Goal: Information Seeking & Learning: Learn about a topic

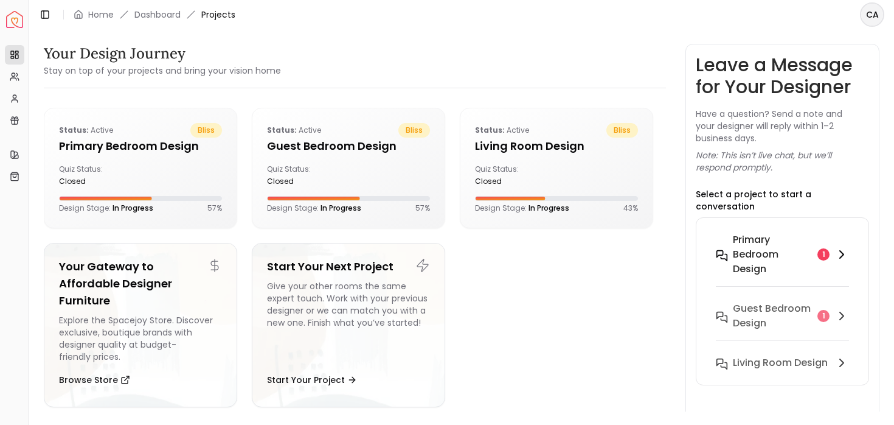
click at [738, 232] on h6 "Primary Bedroom design" at bounding box center [773, 254] width 80 height 44
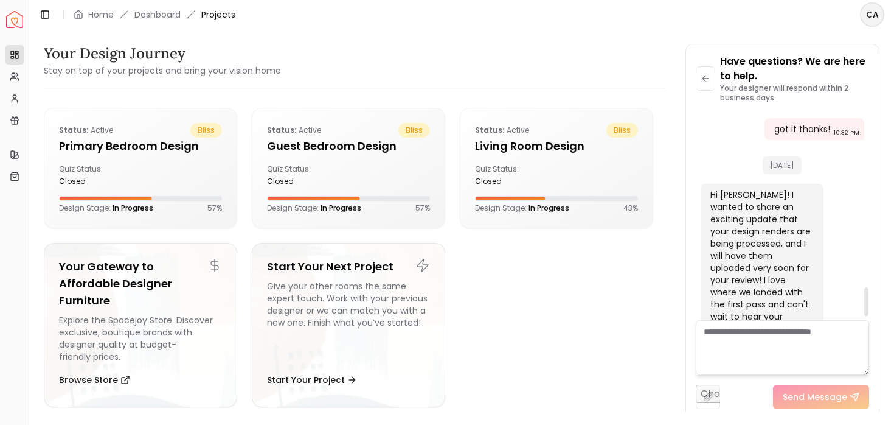
scroll to position [1277, 0]
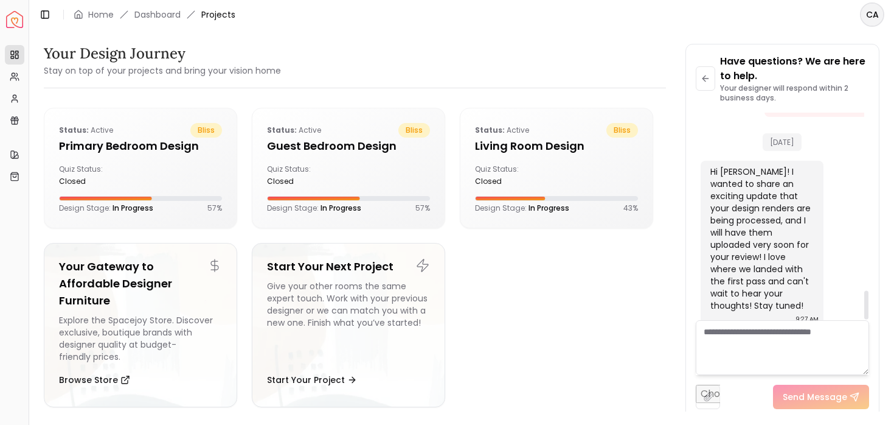
click at [734, 349] on textarea at bounding box center [783, 347] width 174 height 55
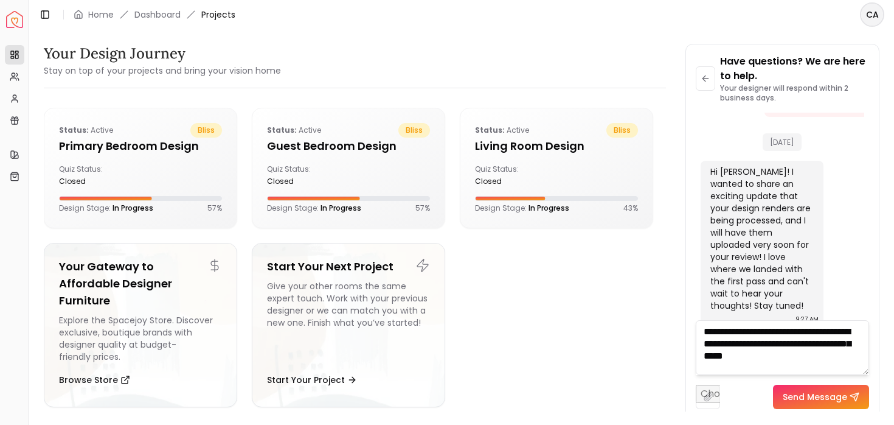
scroll to position [0, 0]
type textarea "**********"
click at [800, 395] on button "Send Message" at bounding box center [821, 397] width 96 height 24
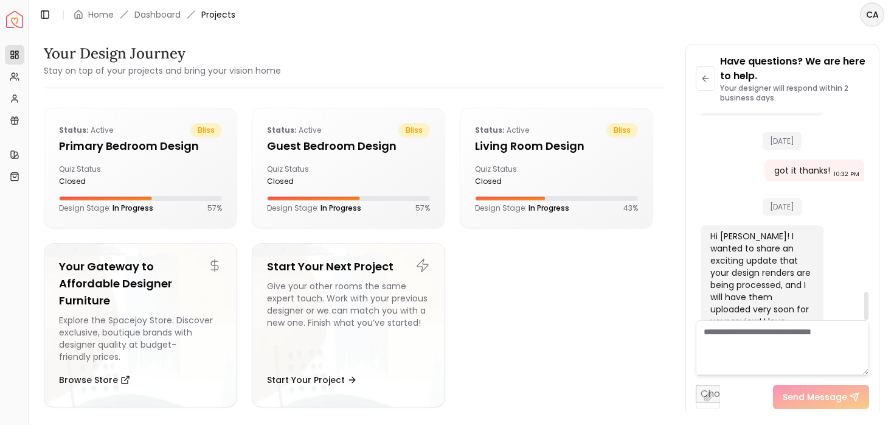
scroll to position [1336, 0]
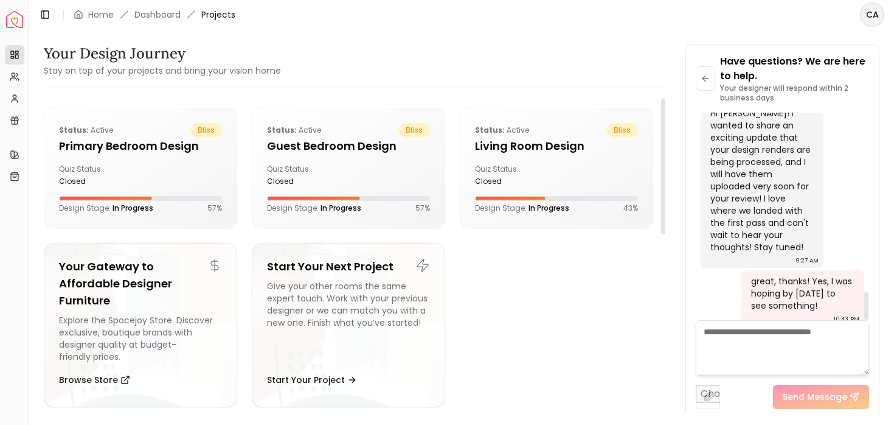
click at [546, 361] on ul "Status: active bliss Primary Bedroom design Quiz Status: closed Design Stage: I…" at bounding box center [349, 262] width 610 height 309
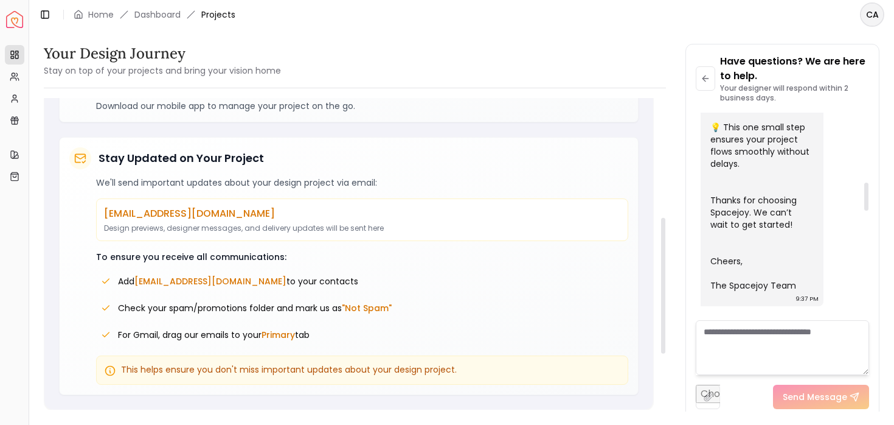
scroll to position [0, 0]
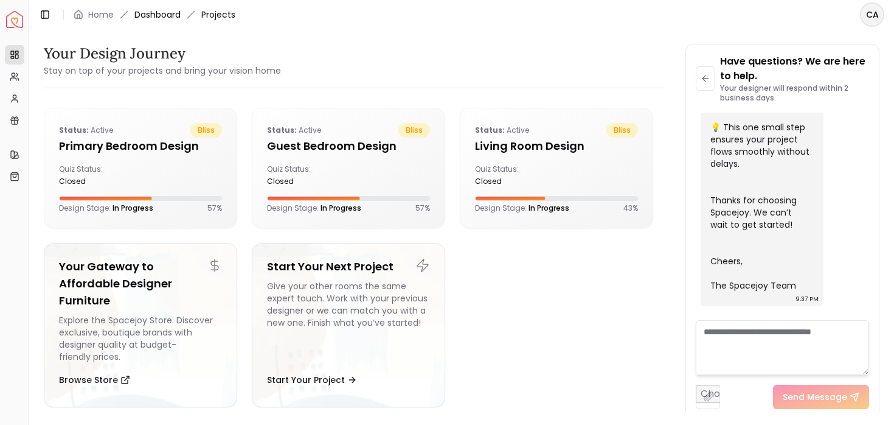
click at [147, 18] on link "Dashboard" at bounding box center [157, 15] width 46 height 12
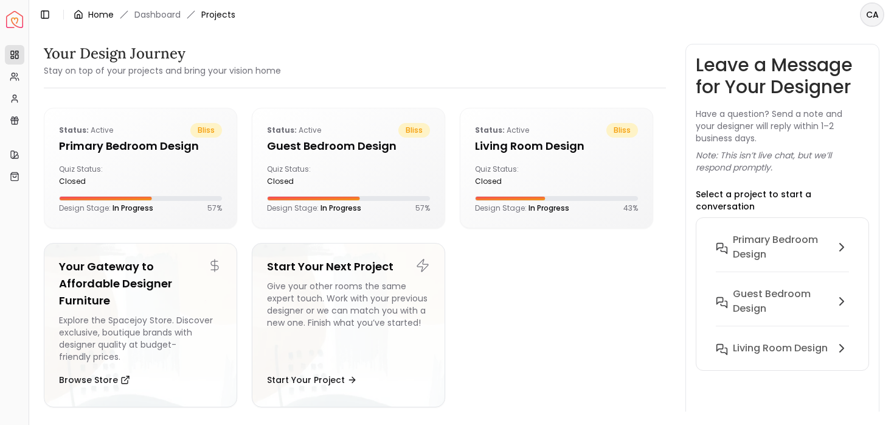
click at [92, 19] on link "Home" at bounding box center [101, 15] width 26 height 12
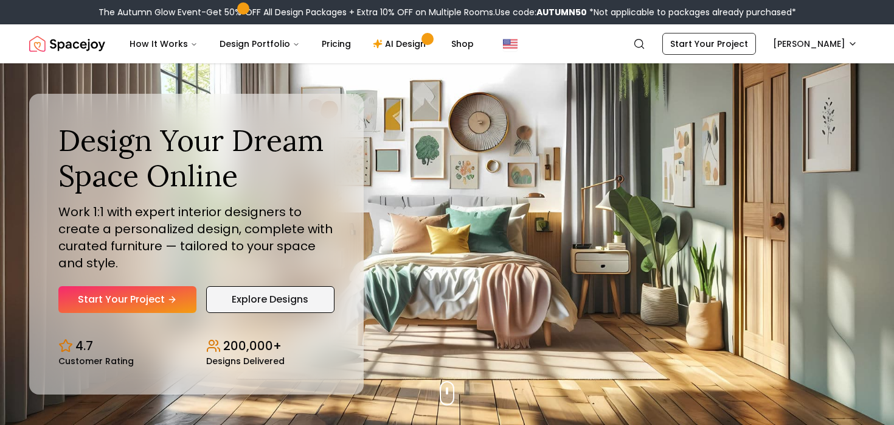
click at [290, 301] on link "Explore Designs" at bounding box center [270, 299] width 128 height 27
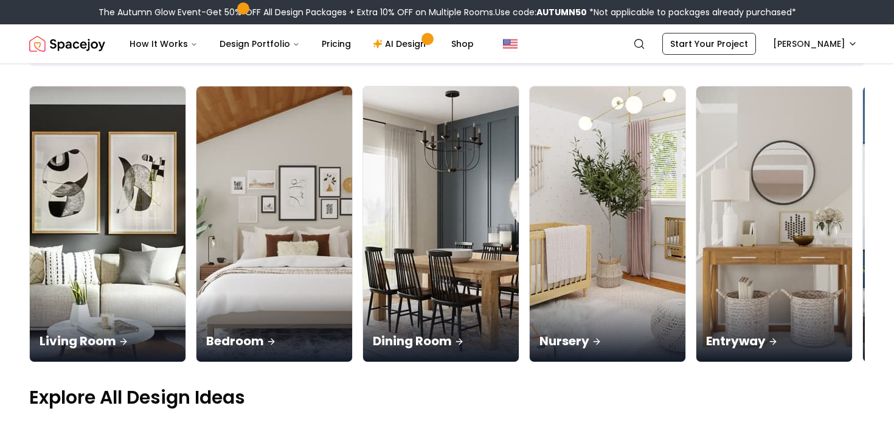
scroll to position [107, 0]
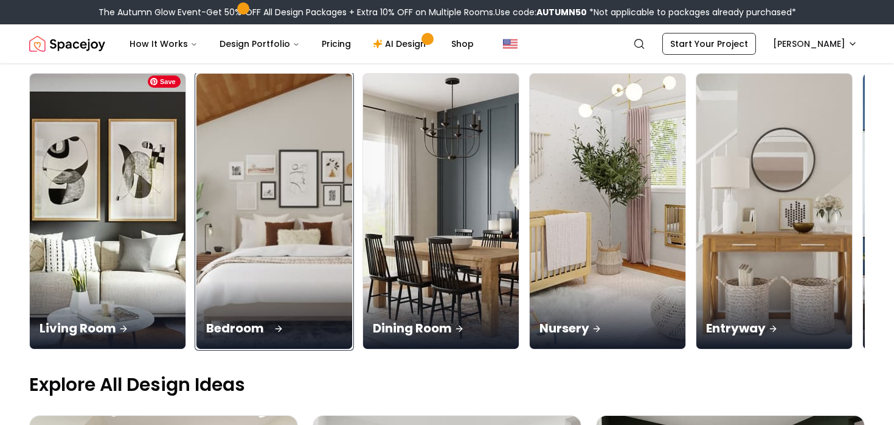
click at [205, 165] on img at bounding box center [275, 211] width 164 height 289
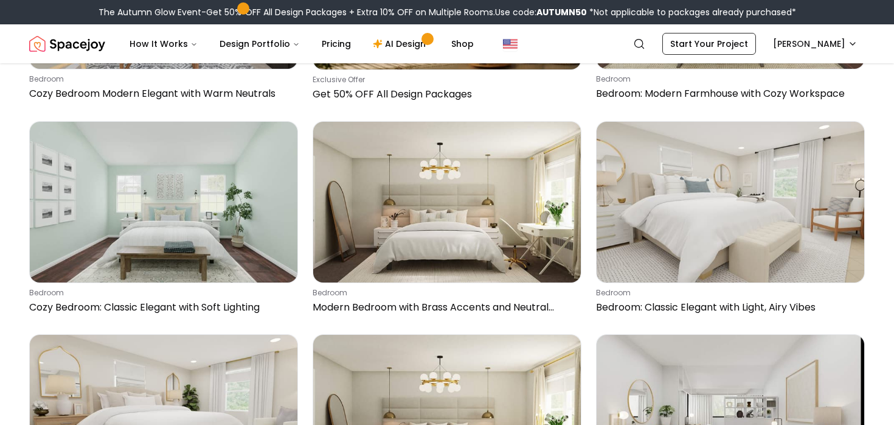
scroll to position [4097, 0]
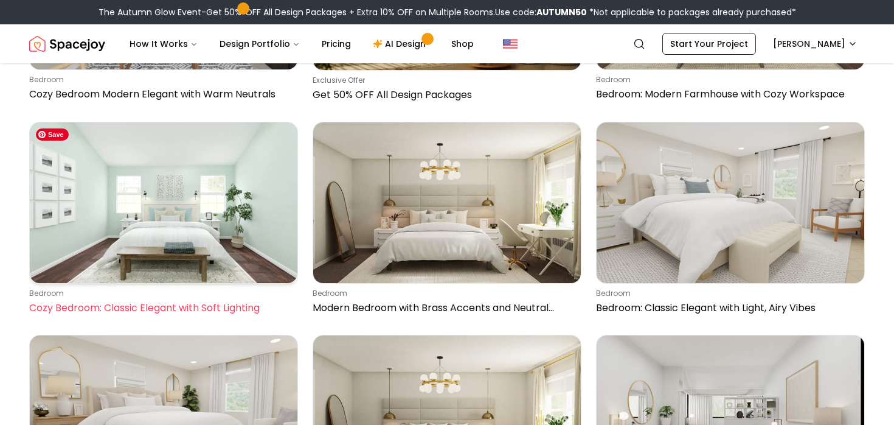
click at [168, 184] on img at bounding box center [164, 202] width 268 height 161
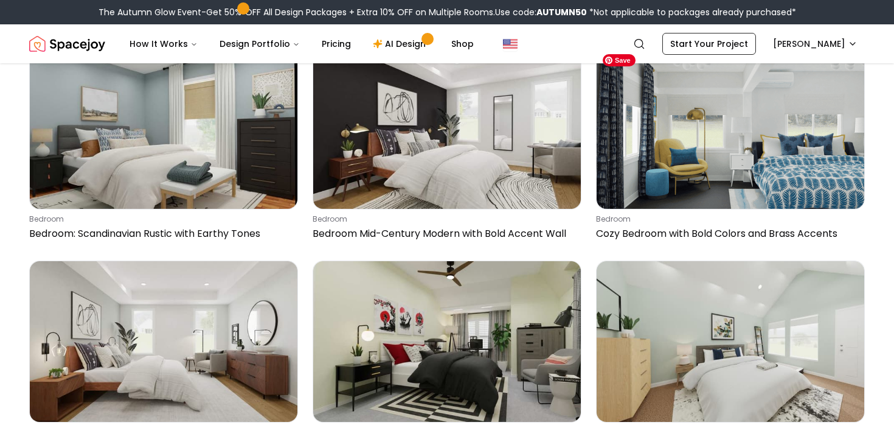
scroll to position [5450, 0]
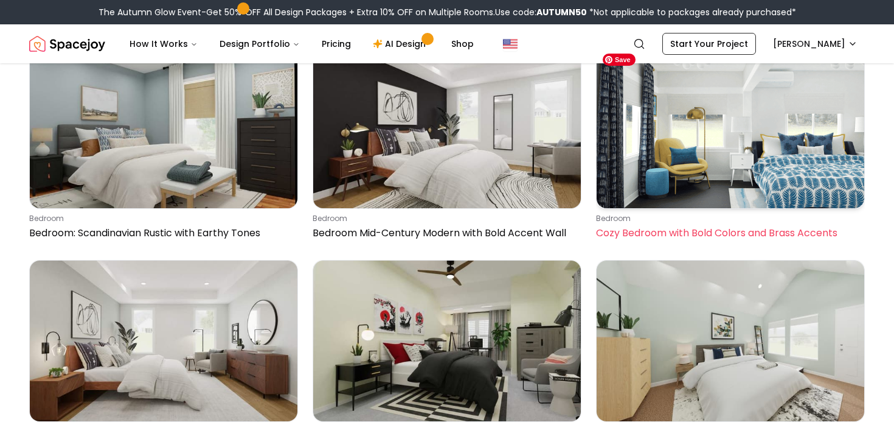
click at [688, 150] on img at bounding box center [731, 127] width 268 height 161
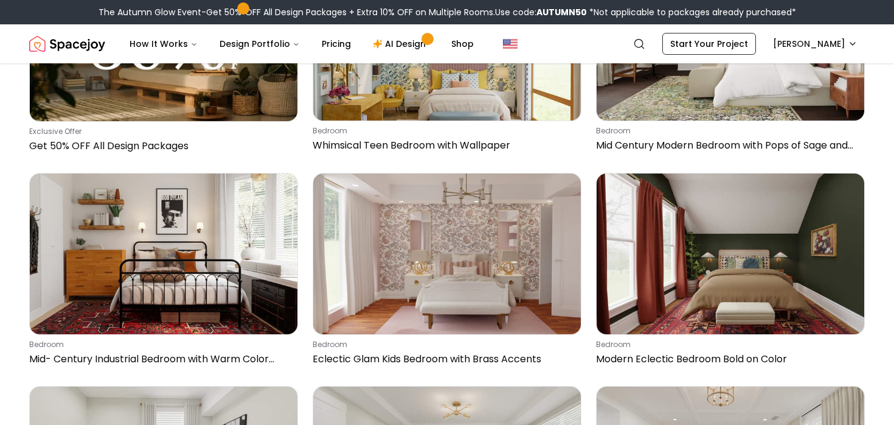
scroll to position [8756, 0]
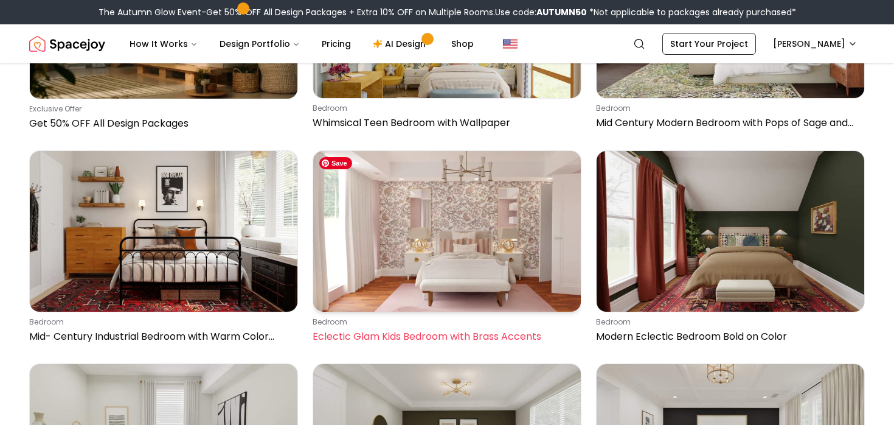
click at [444, 251] on img at bounding box center [447, 231] width 268 height 161
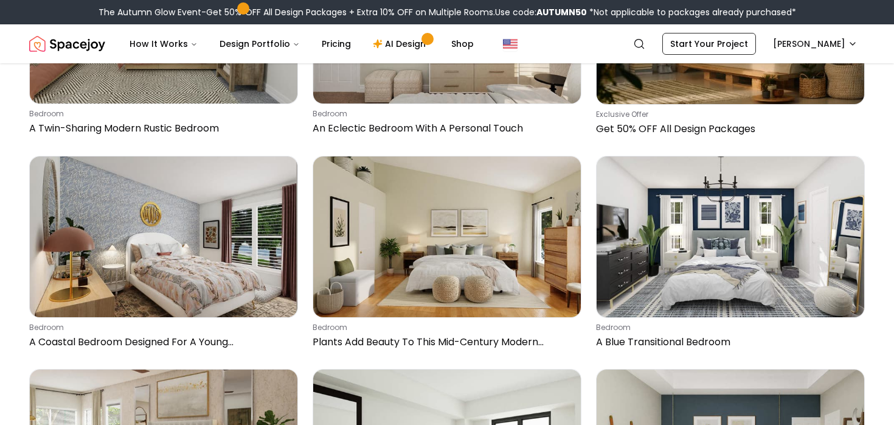
scroll to position [18768, 0]
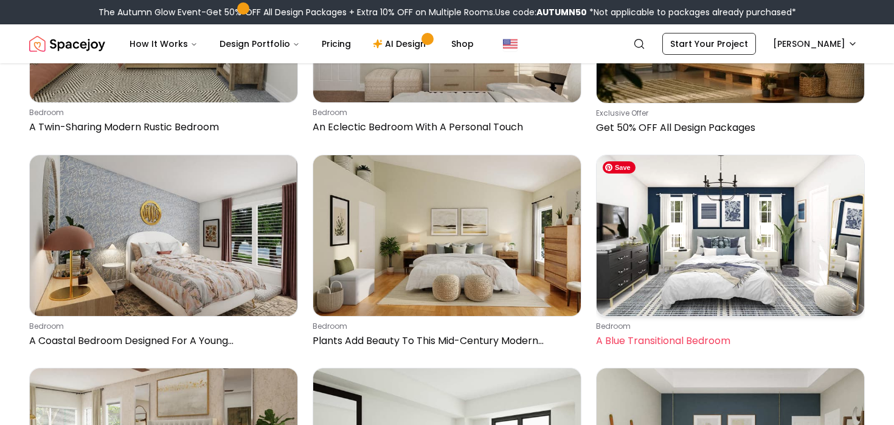
click at [695, 254] on img at bounding box center [731, 235] width 268 height 161
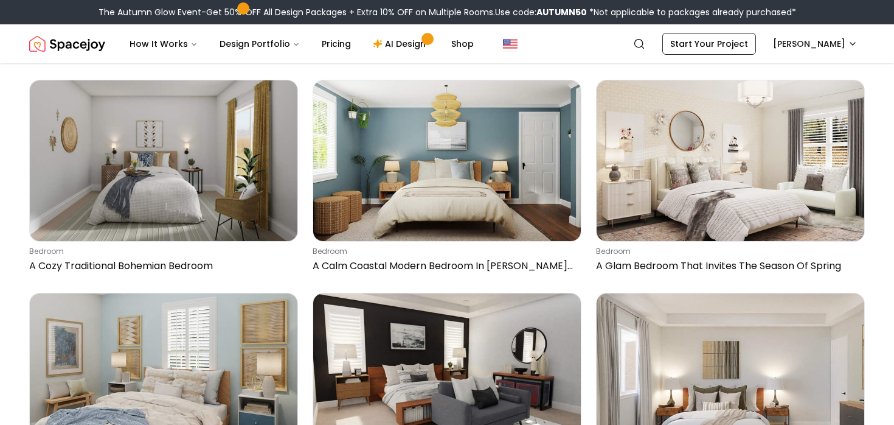
scroll to position [24819, 0]
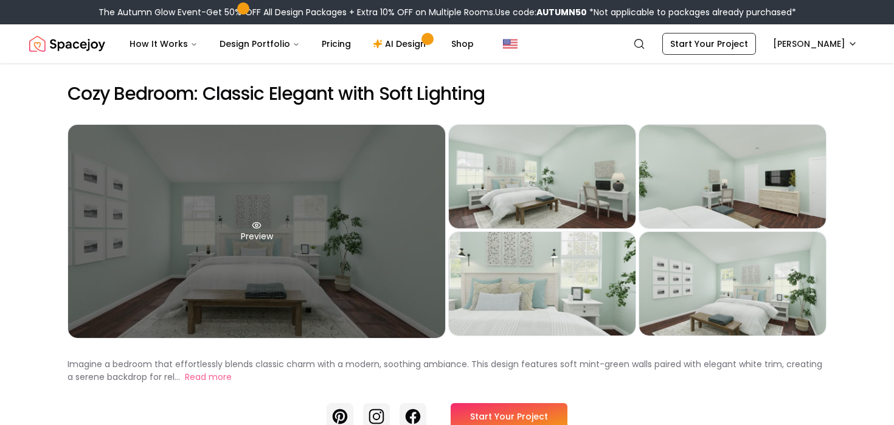
click at [326, 215] on div "Preview" at bounding box center [256, 231] width 377 height 213
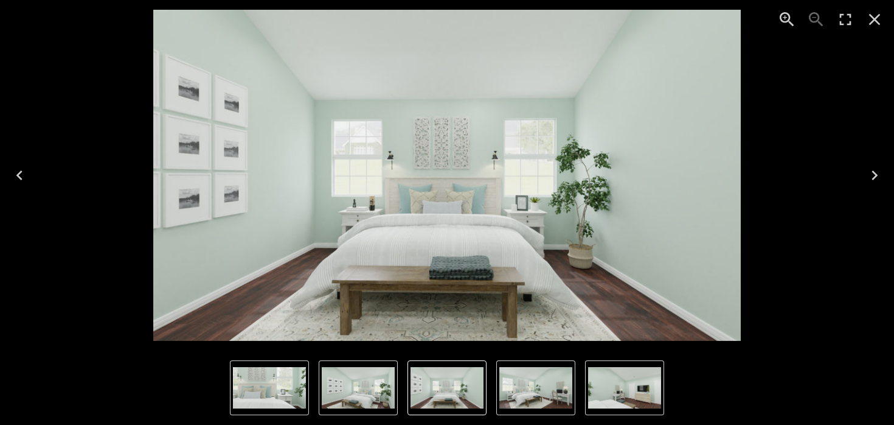
click at [867, 172] on icon "Next" at bounding box center [874, 174] width 19 height 19
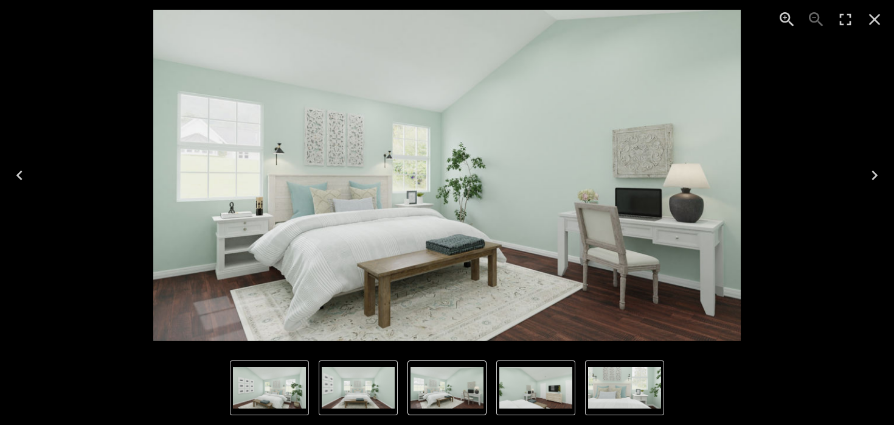
click at [867, 172] on icon "Next" at bounding box center [874, 174] width 19 height 19
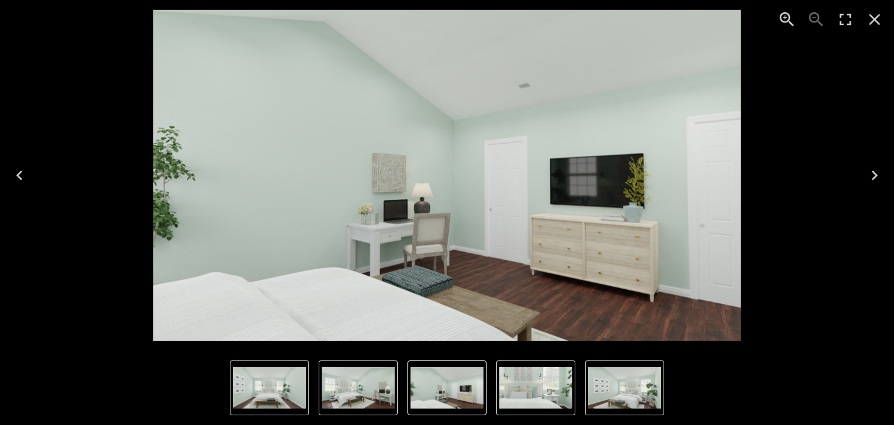
click at [867, 172] on icon "Next" at bounding box center [874, 174] width 19 height 19
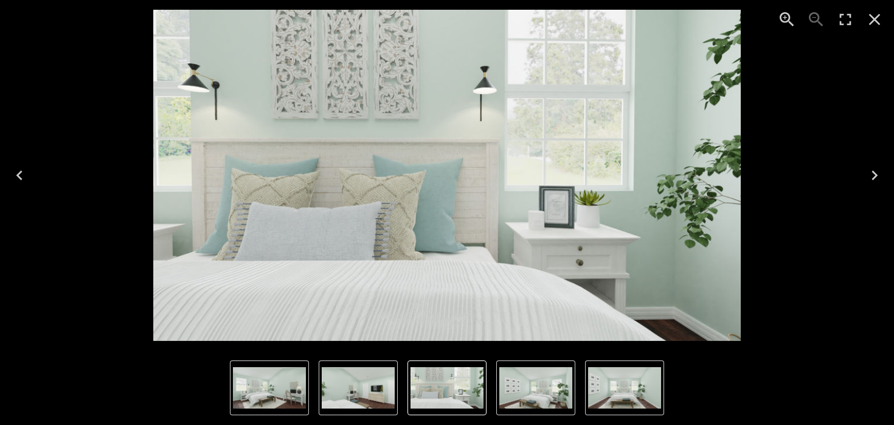
click at [867, 172] on icon "Next" at bounding box center [874, 174] width 19 height 19
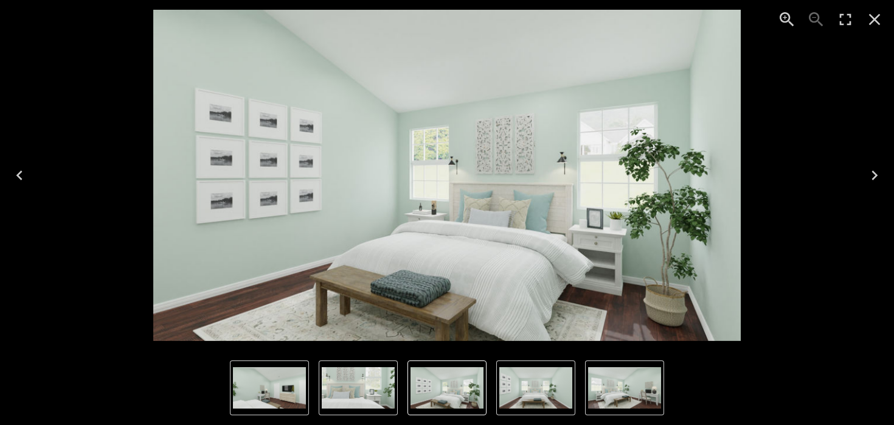
click at [874, 24] on icon "Close" at bounding box center [874, 19] width 19 height 19
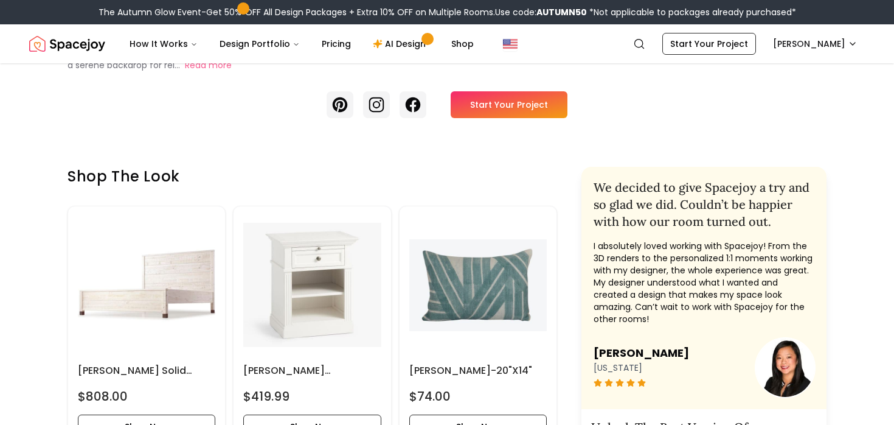
scroll to position [313, 0]
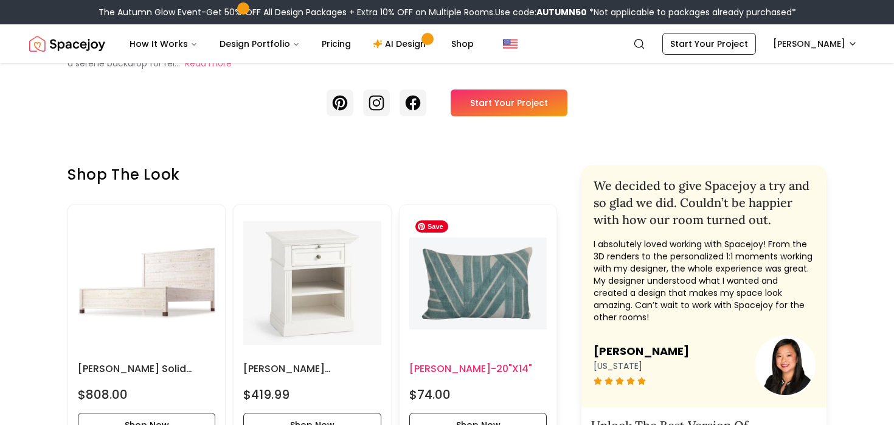
click at [472, 267] on img at bounding box center [478, 283] width 138 height 138
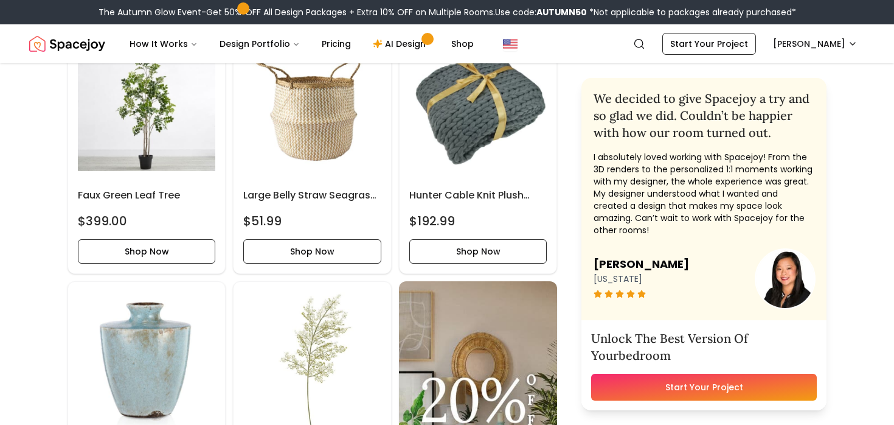
scroll to position [2997, 0]
click at [153, 131] on img at bounding box center [147, 109] width 138 height 138
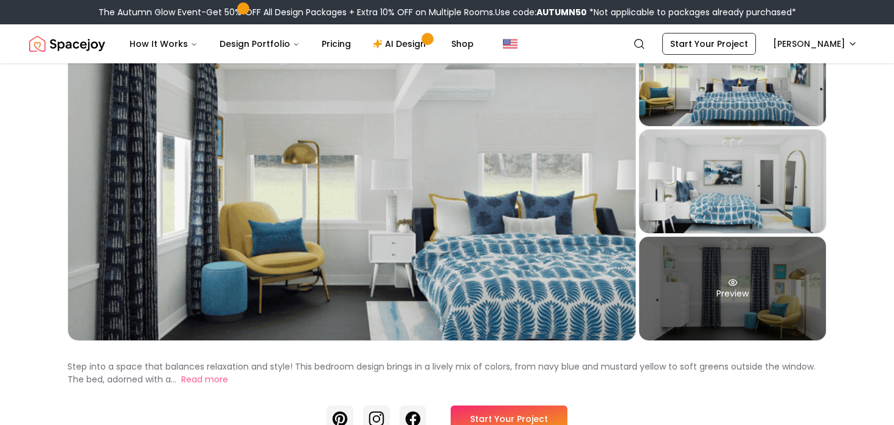
scroll to position [94, 0]
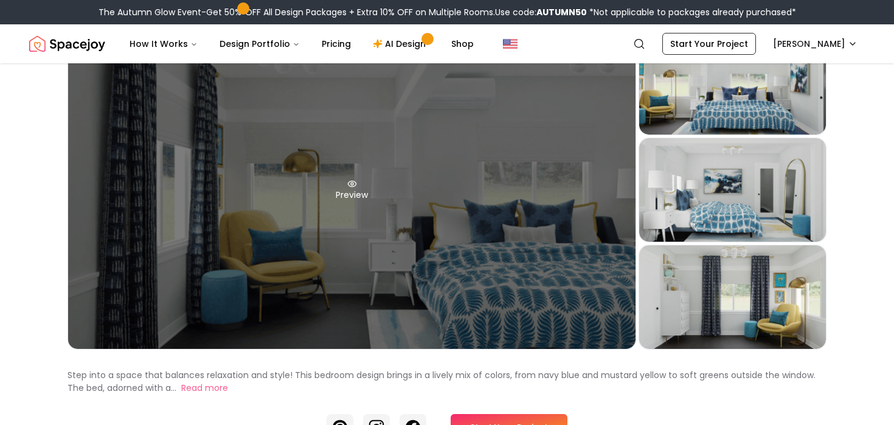
click at [475, 207] on div "Preview" at bounding box center [352, 190] width 568 height 318
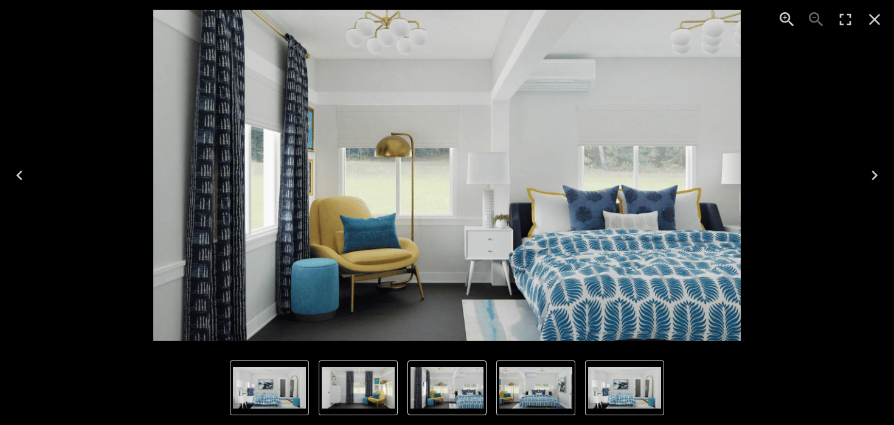
click at [876, 178] on icon "Next" at bounding box center [874, 174] width 19 height 19
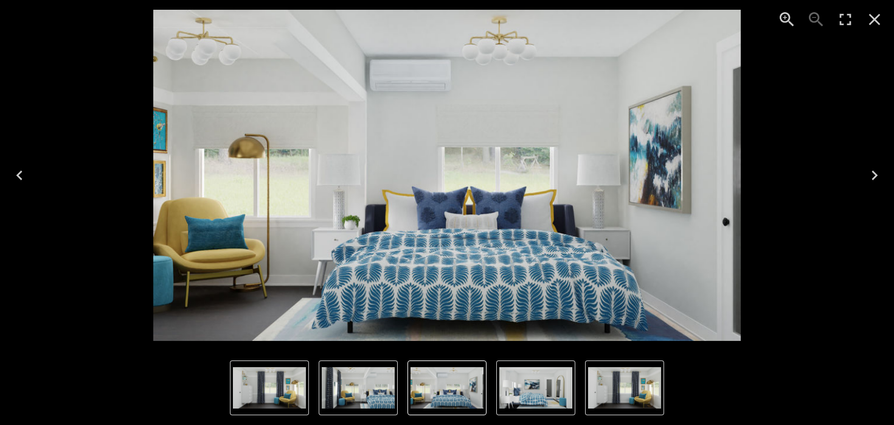
click at [876, 178] on icon "Next" at bounding box center [874, 174] width 19 height 19
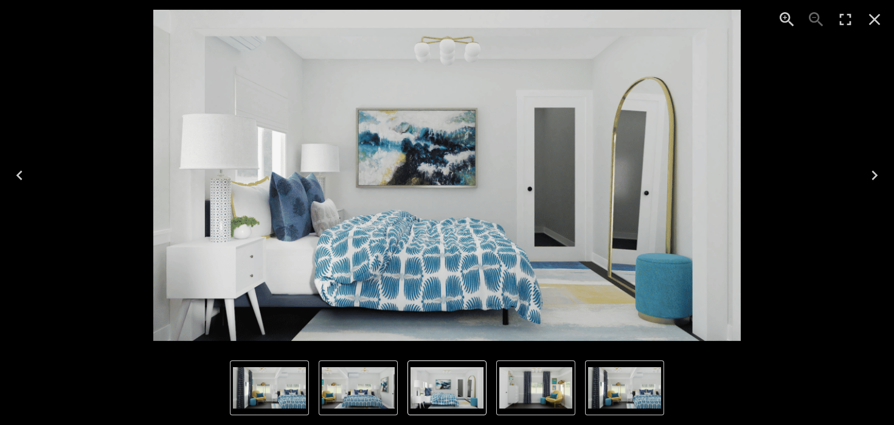
click at [876, 178] on icon "Next" at bounding box center [874, 174] width 19 height 19
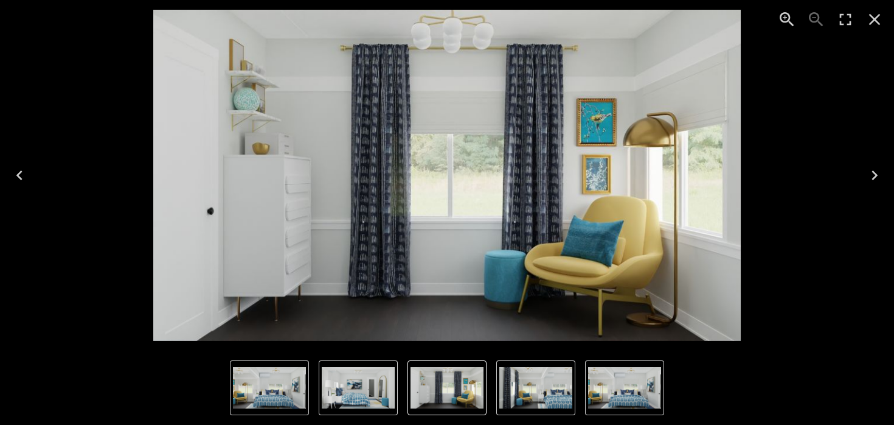
click at [876, 178] on icon "Next" at bounding box center [874, 174] width 19 height 19
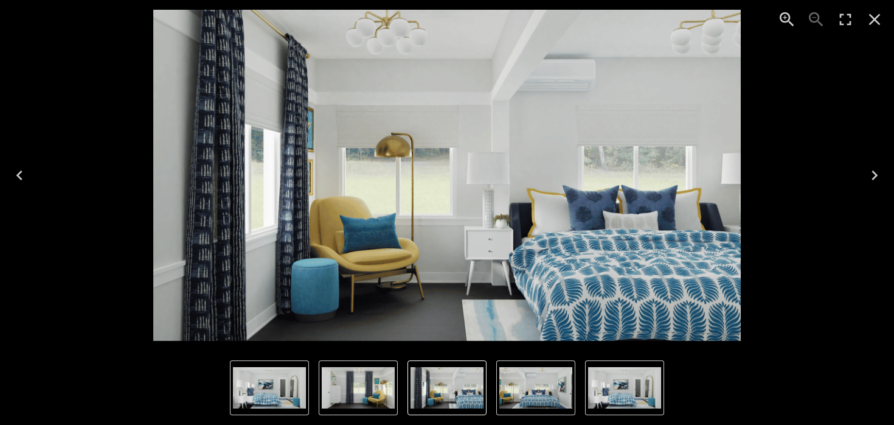
click at [876, 178] on icon "Next" at bounding box center [874, 174] width 19 height 19
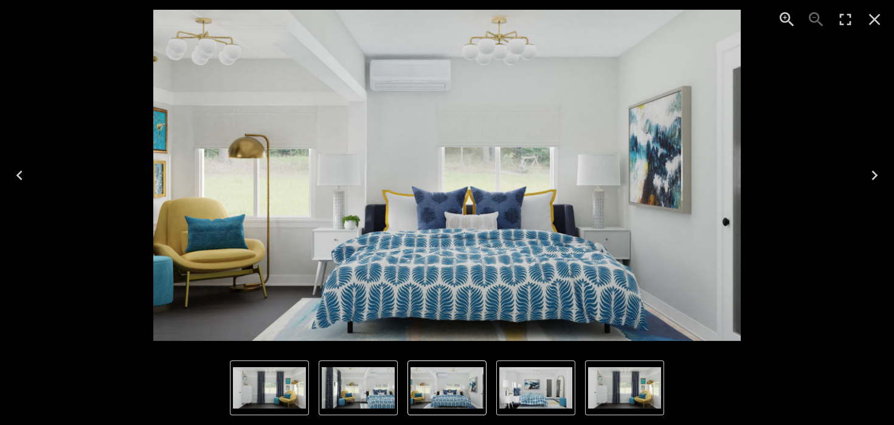
click at [876, 178] on icon "Next" at bounding box center [874, 174] width 19 height 19
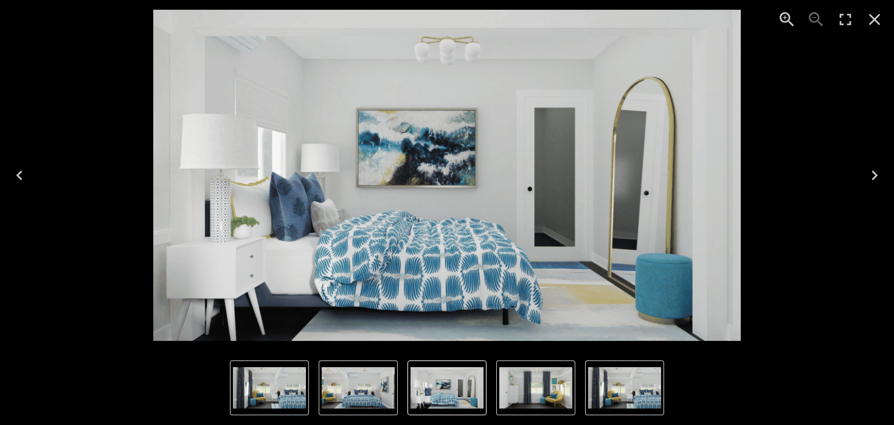
click at [882, 13] on icon "Close" at bounding box center [874, 19] width 19 height 19
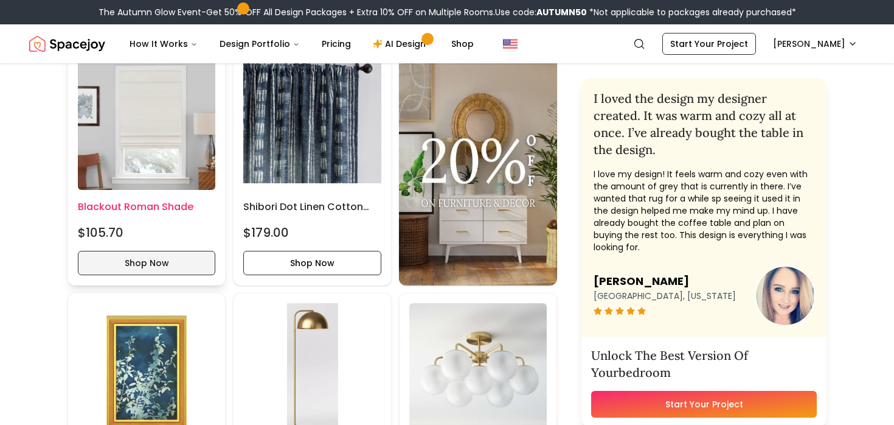
scroll to position [1132, 0]
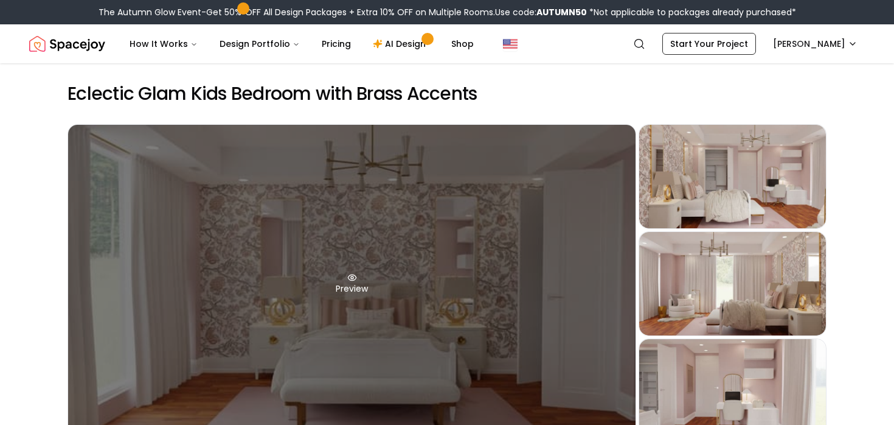
click at [350, 282] on div "Preview" at bounding box center [352, 284] width 568 height 318
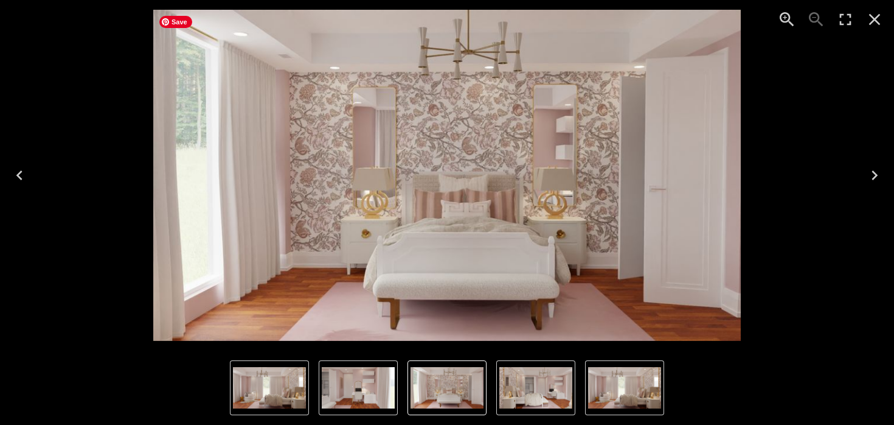
click at [557, 170] on img "1 of 4" at bounding box center [447, 175] width 588 height 331
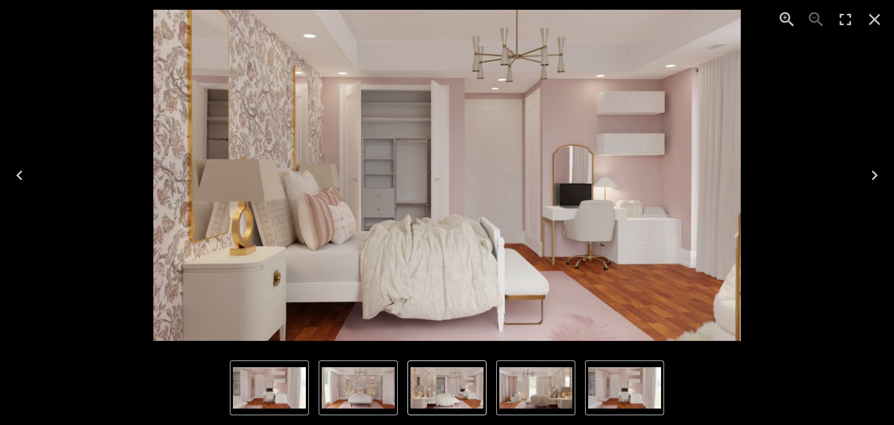
click at [869, 19] on icon "Close" at bounding box center [874, 19] width 19 height 19
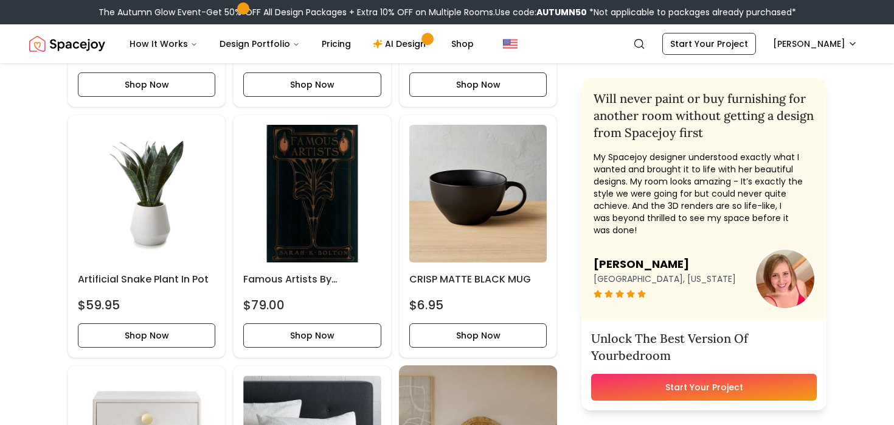
scroll to position [1512, 0]
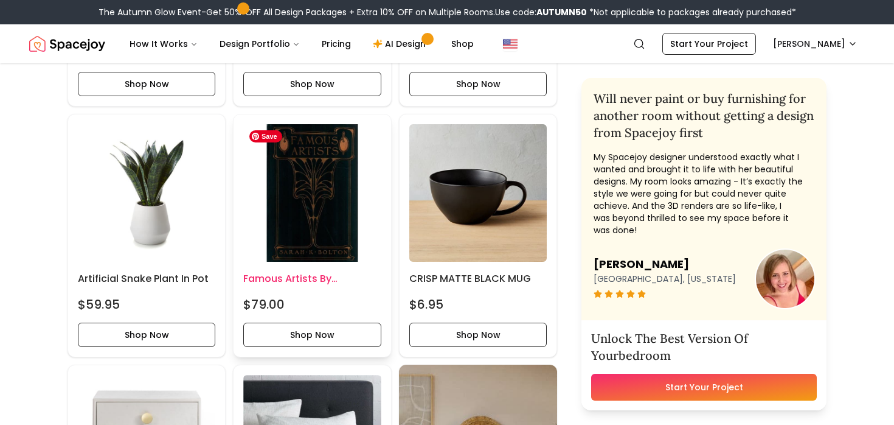
click at [319, 200] on img at bounding box center [312, 193] width 138 height 138
